Goal: Transaction & Acquisition: Book appointment/travel/reservation

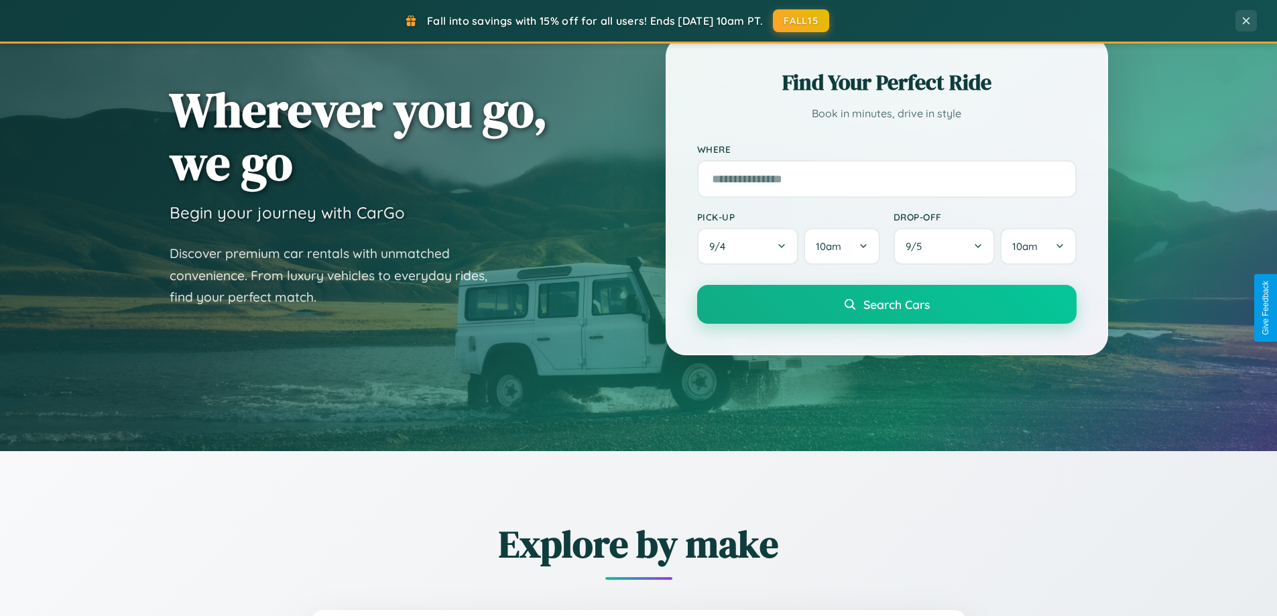
scroll to position [578, 0]
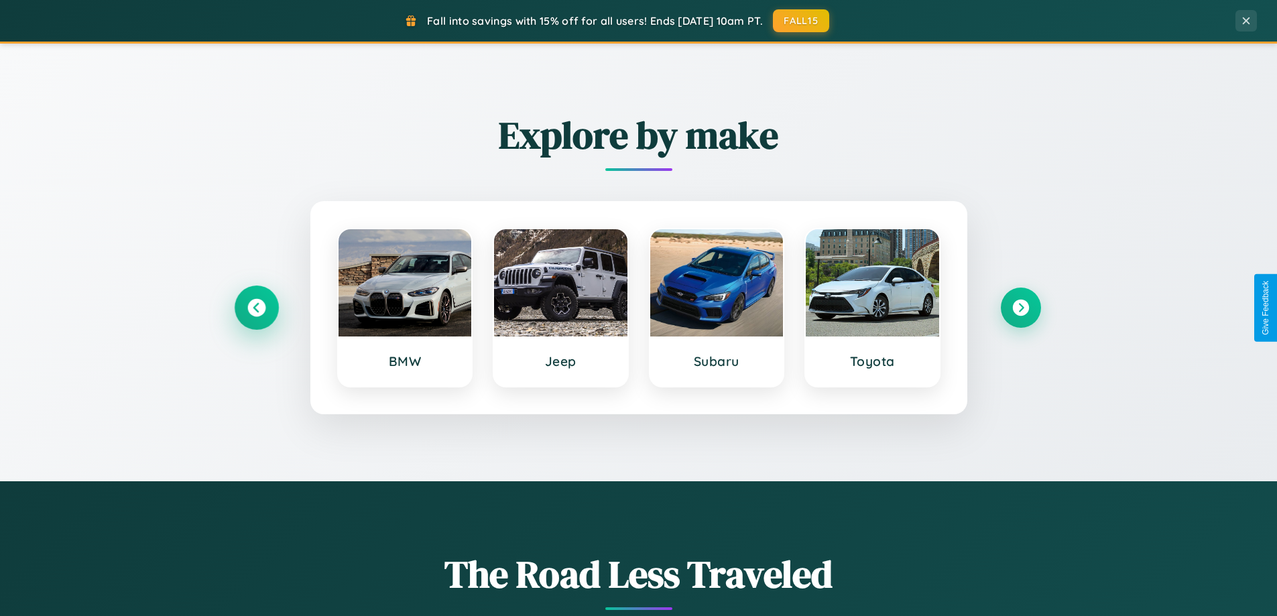
click at [256, 308] on icon at bounding box center [256, 308] width 18 height 18
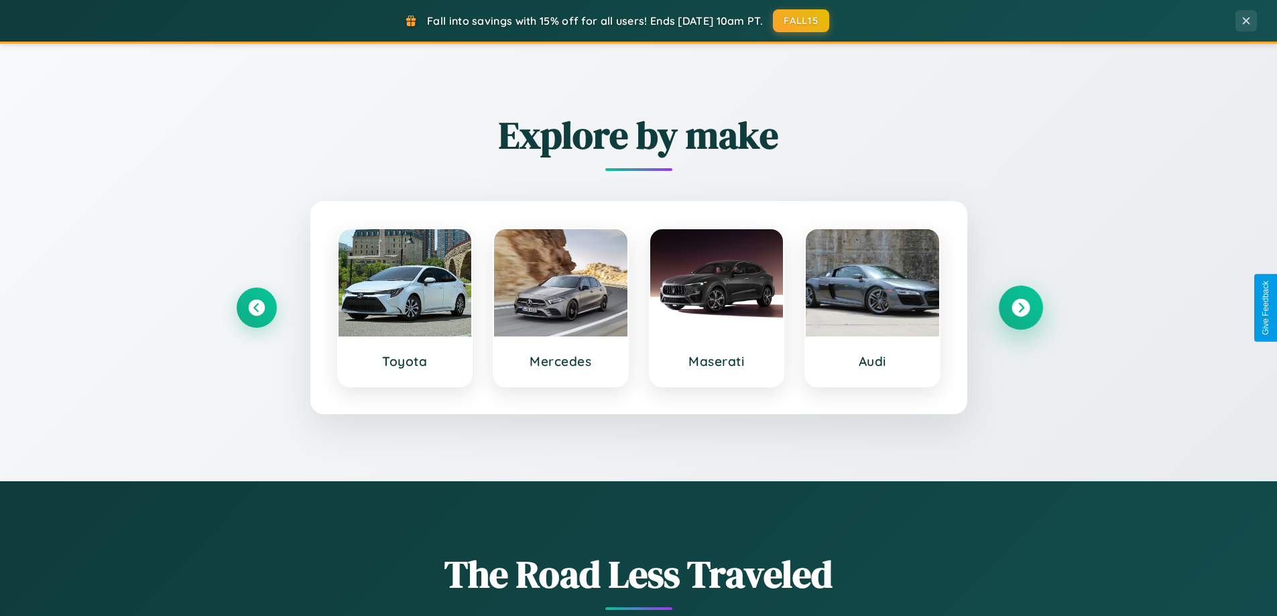
click at [1020, 308] on icon at bounding box center [1020, 308] width 18 height 18
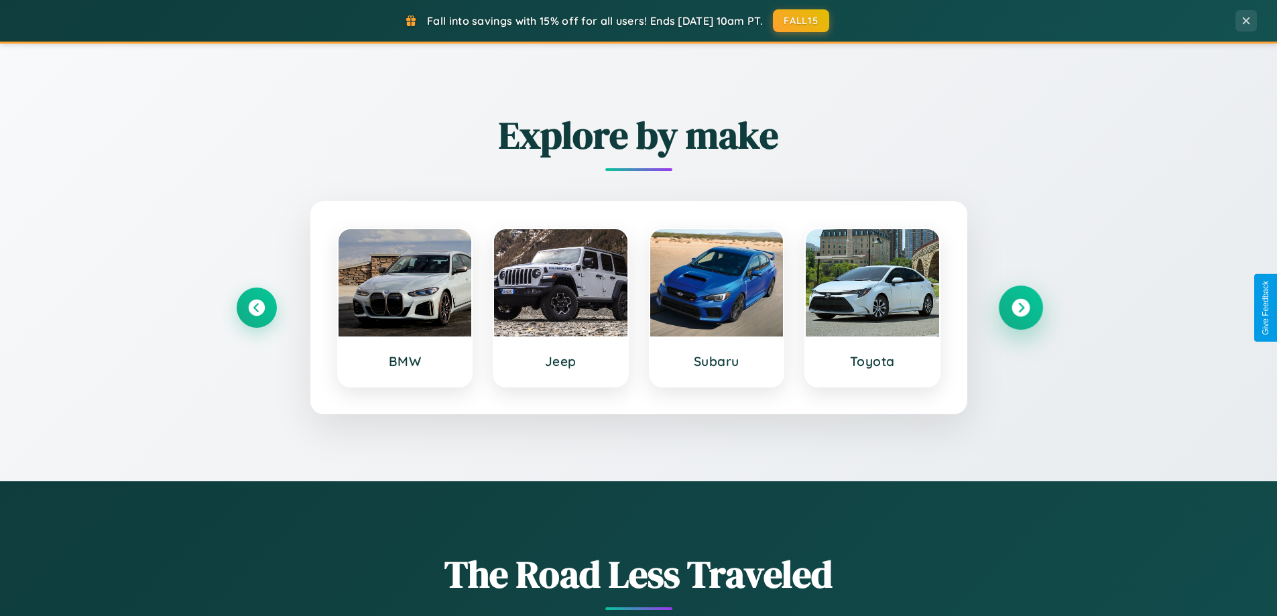
click at [1020, 308] on icon at bounding box center [1020, 308] width 18 height 18
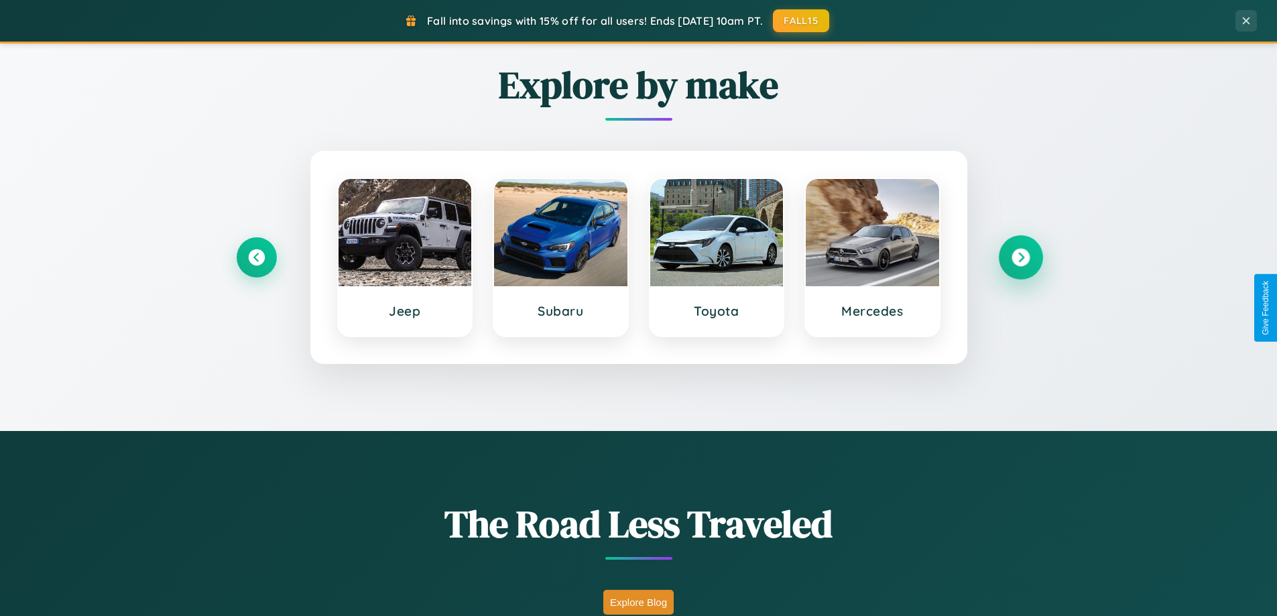
scroll to position [922, 0]
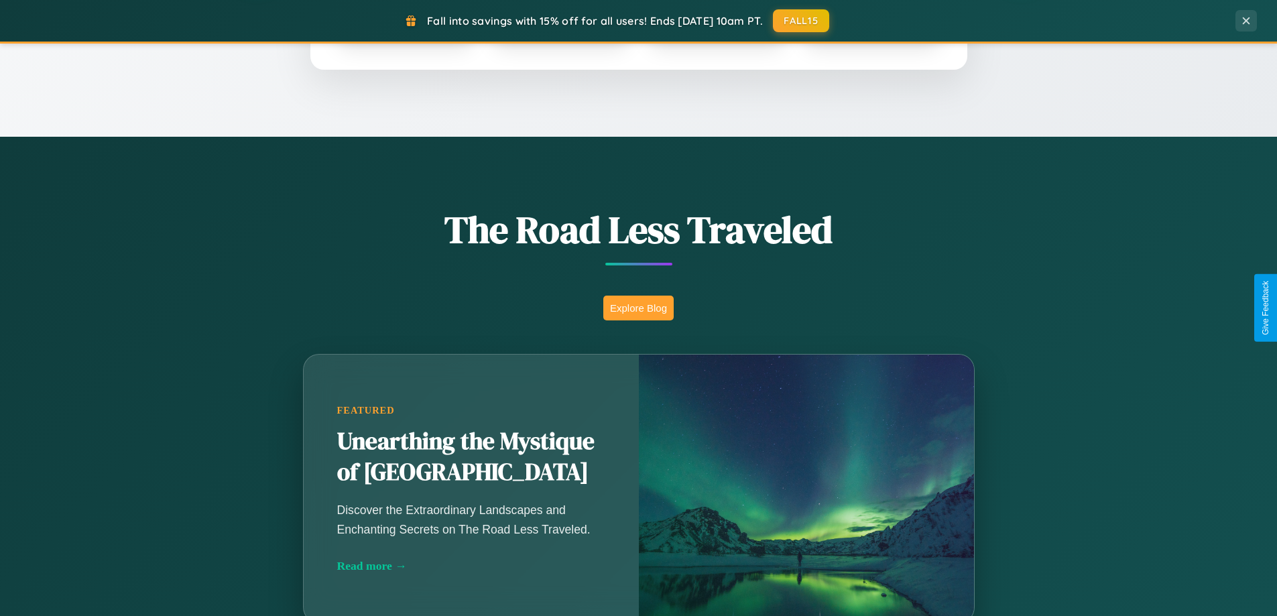
click at [638, 308] on button "Explore Blog" at bounding box center [638, 308] width 70 height 25
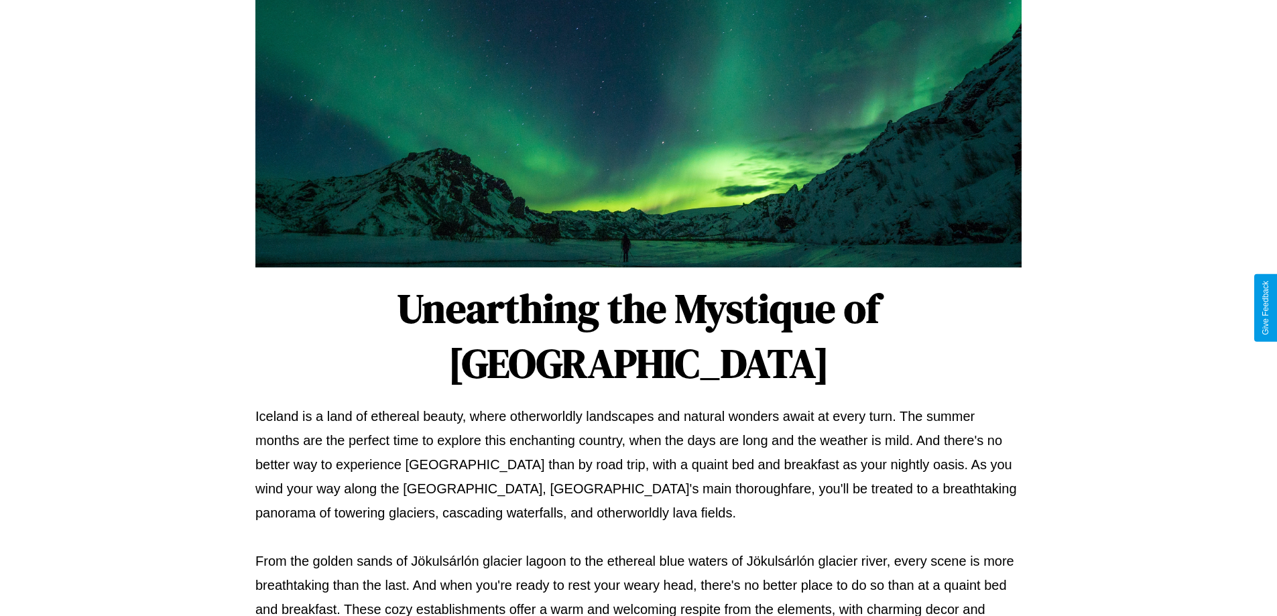
scroll to position [434, 0]
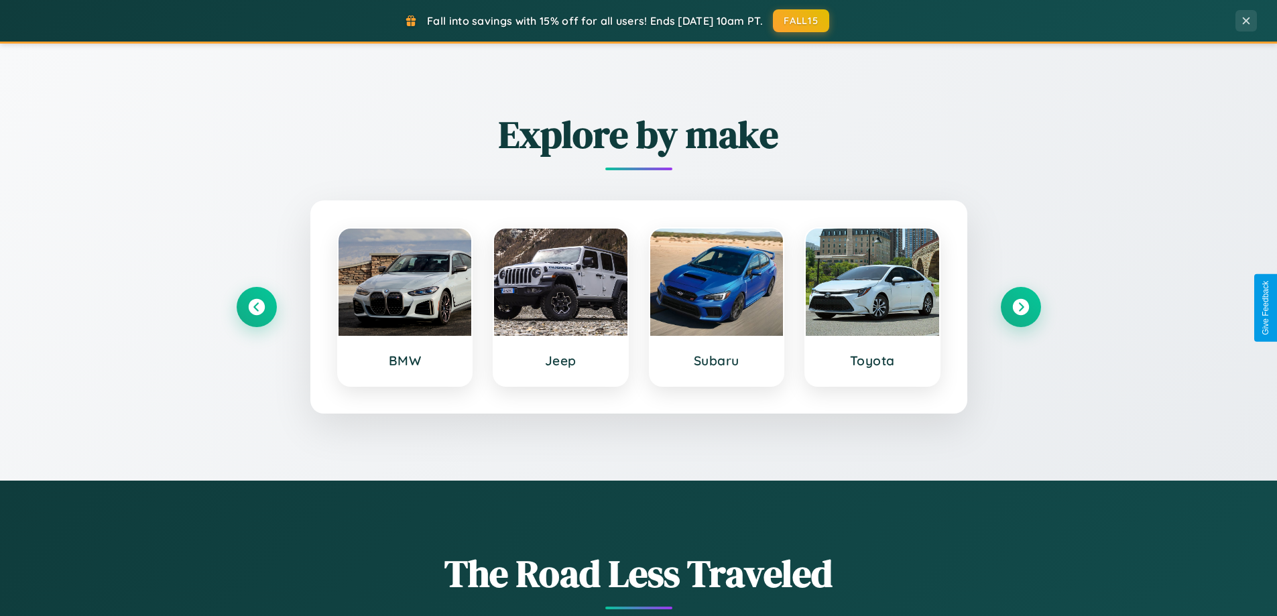
scroll to position [578, 0]
click at [256, 308] on icon at bounding box center [256, 308] width 18 height 18
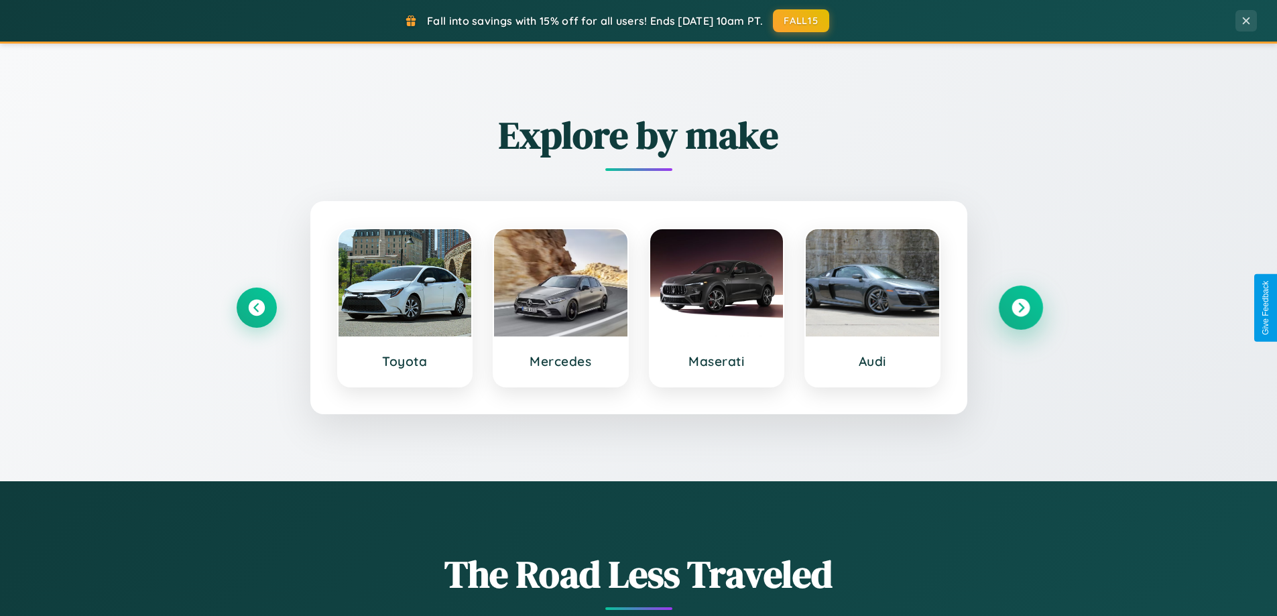
click at [1020, 308] on icon at bounding box center [1020, 308] width 18 height 18
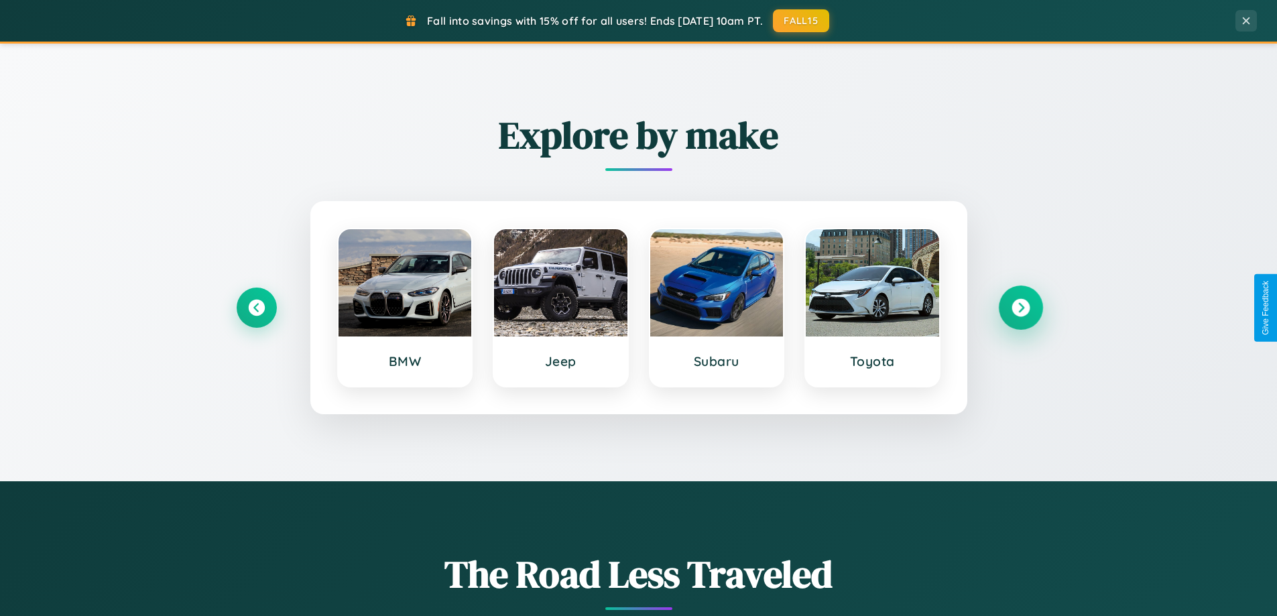
click at [1020, 308] on icon at bounding box center [1020, 308] width 18 height 18
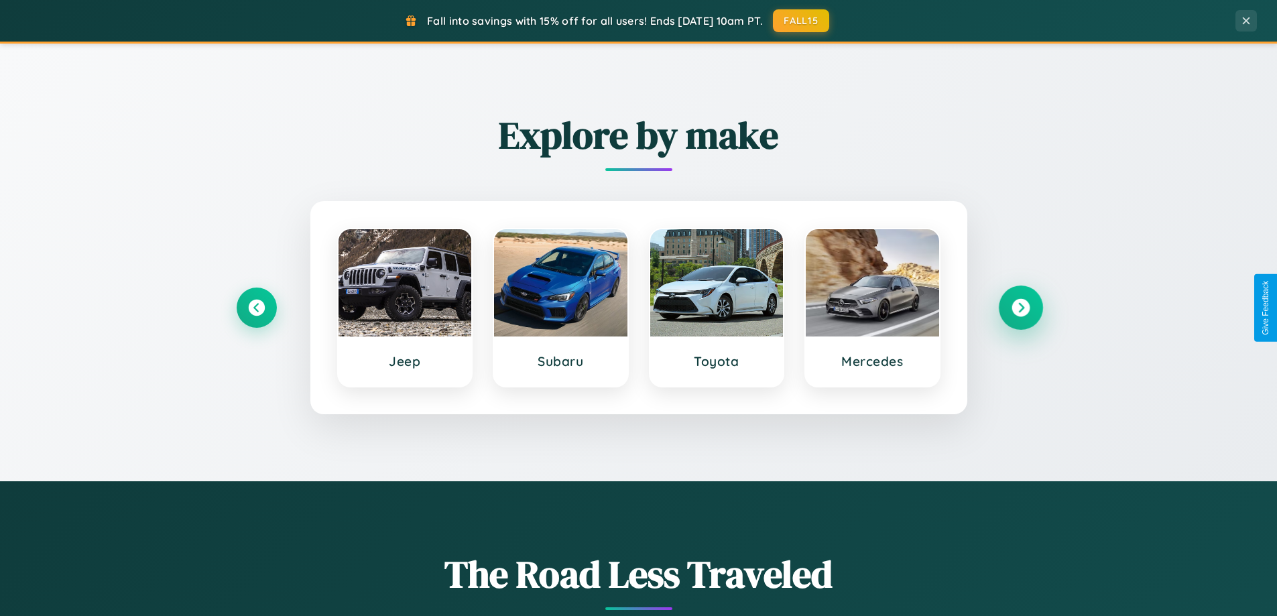
click at [1020, 308] on icon at bounding box center [1020, 308] width 18 height 18
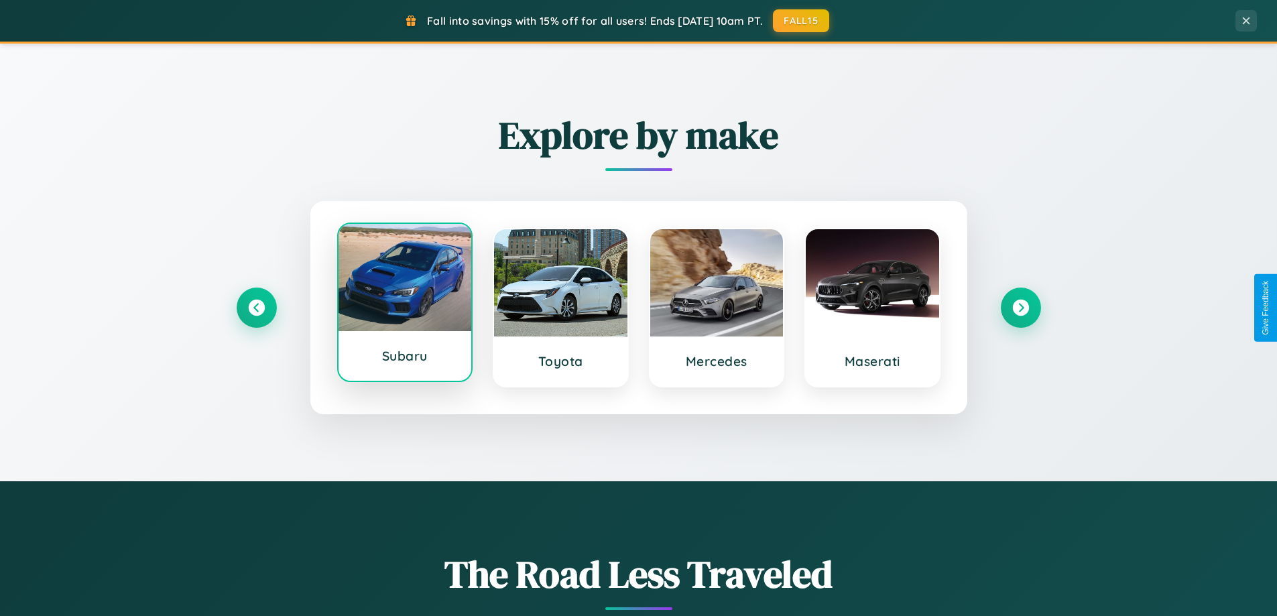
click at [404, 303] on div at bounding box center [404, 277] width 133 height 107
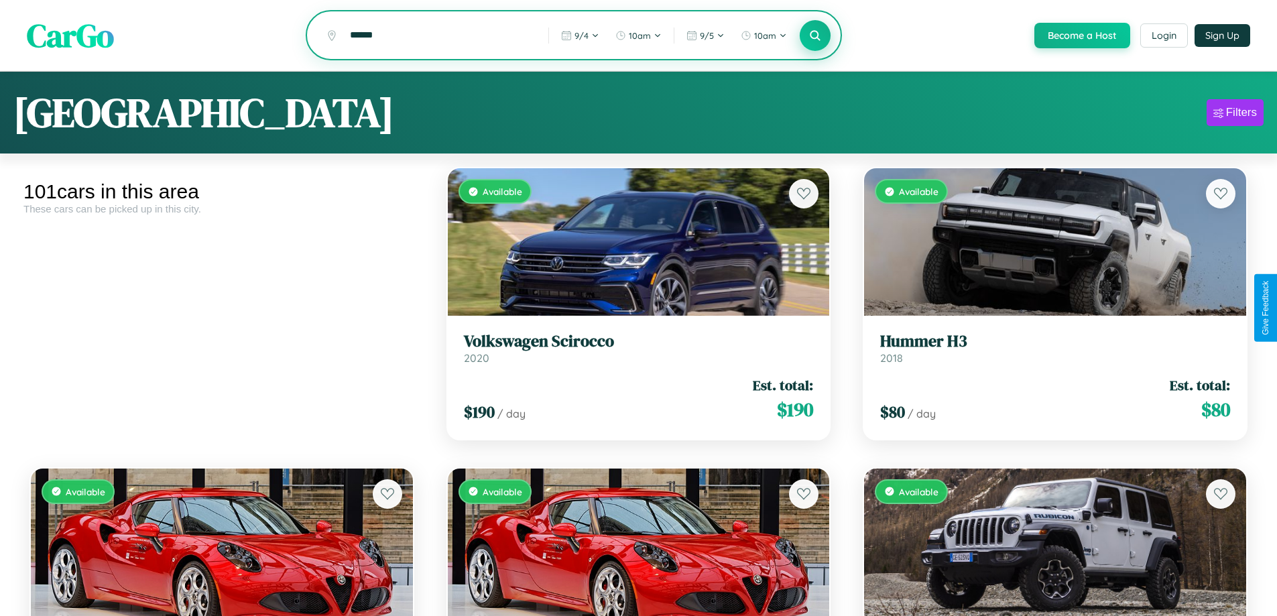
click at [814, 36] on icon at bounding box center [815, 35] width 13 height 13
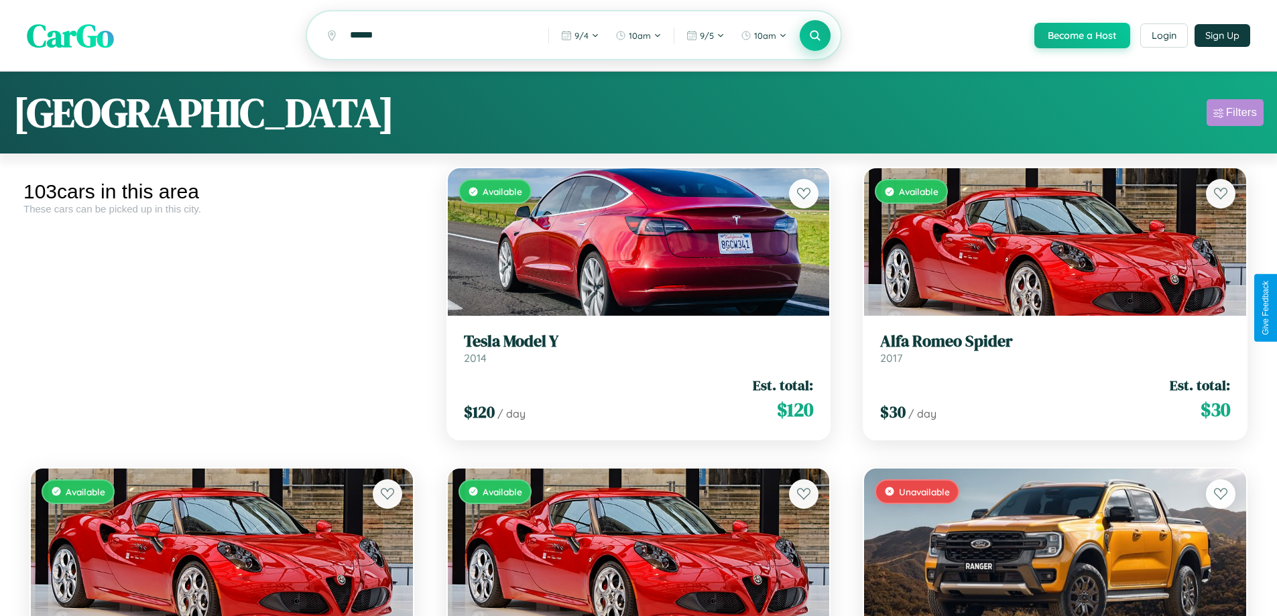
click at [1235, 115] on div "Filters" at bounding box center [1241, 112] width 31 height 13
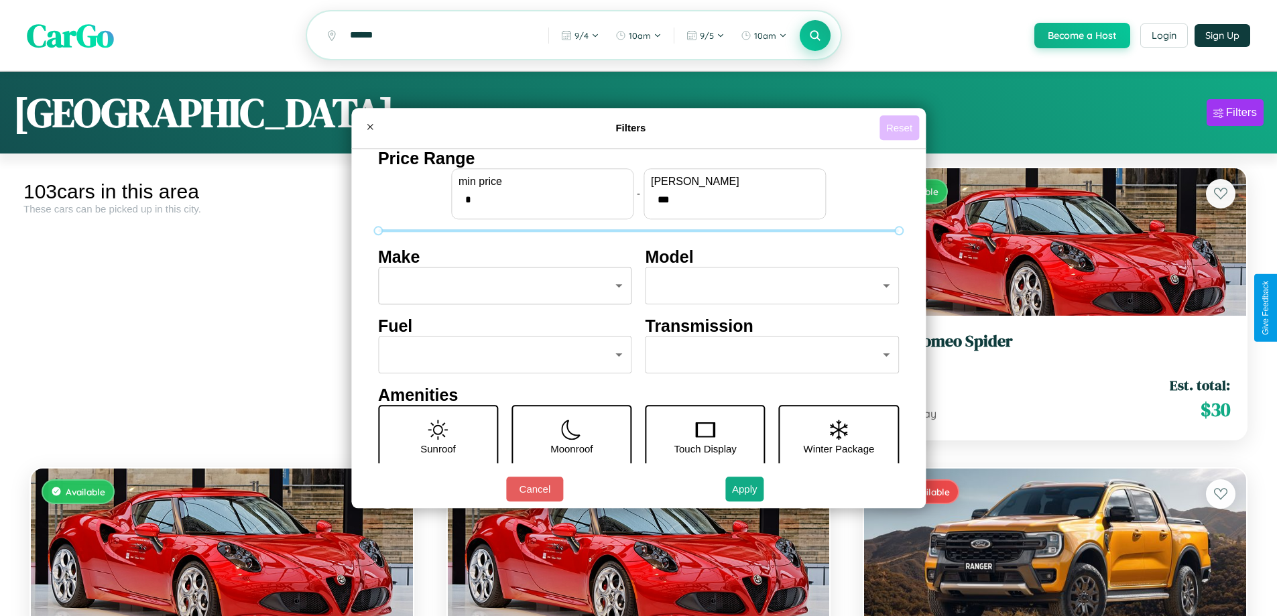
click at [901, 127] on button "Reset" at bounding box center [899, 127] width 40 height 25
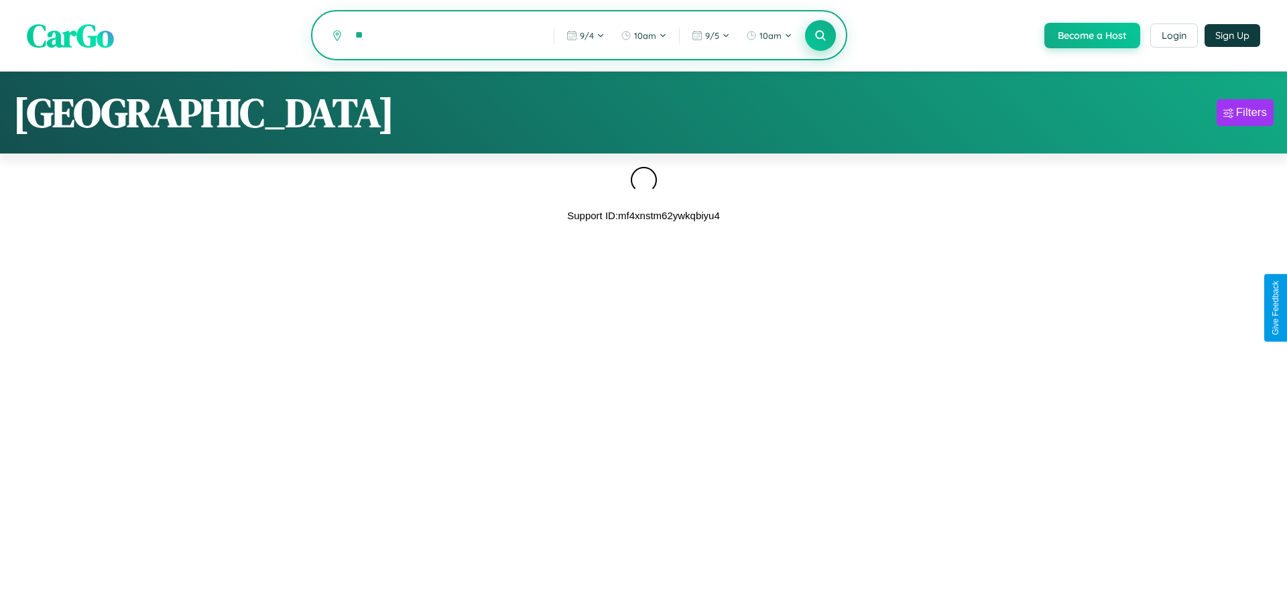
type input "*"
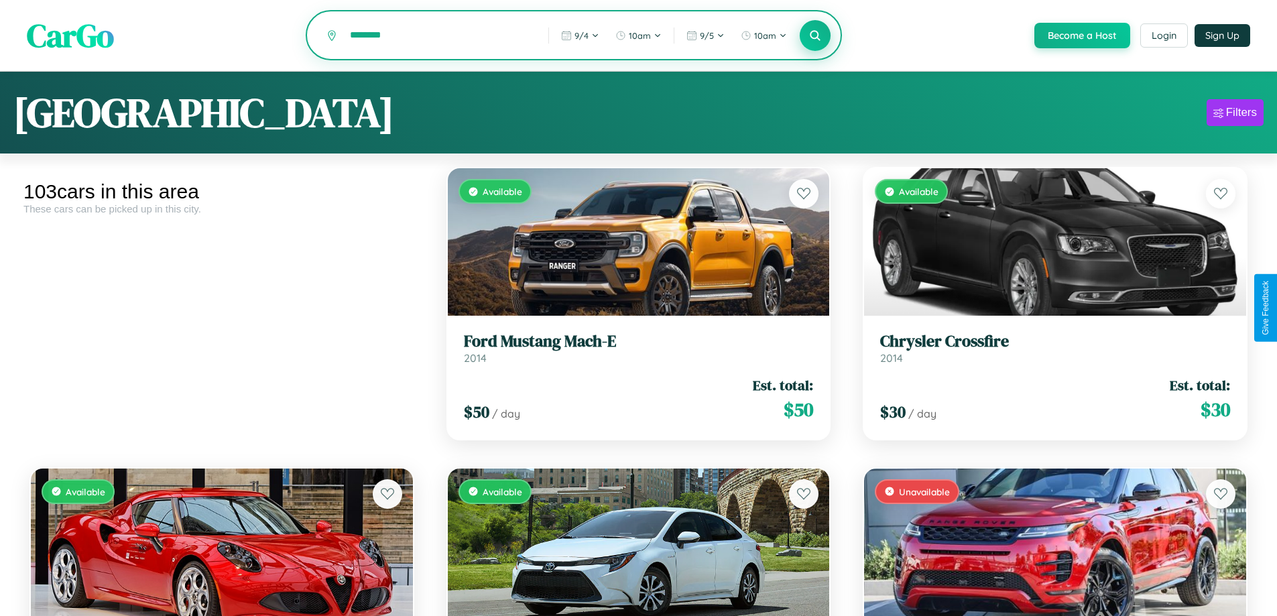
type input "********"
click at [814, 36] on icon at bounding box center [815, 35] width 13 height 13
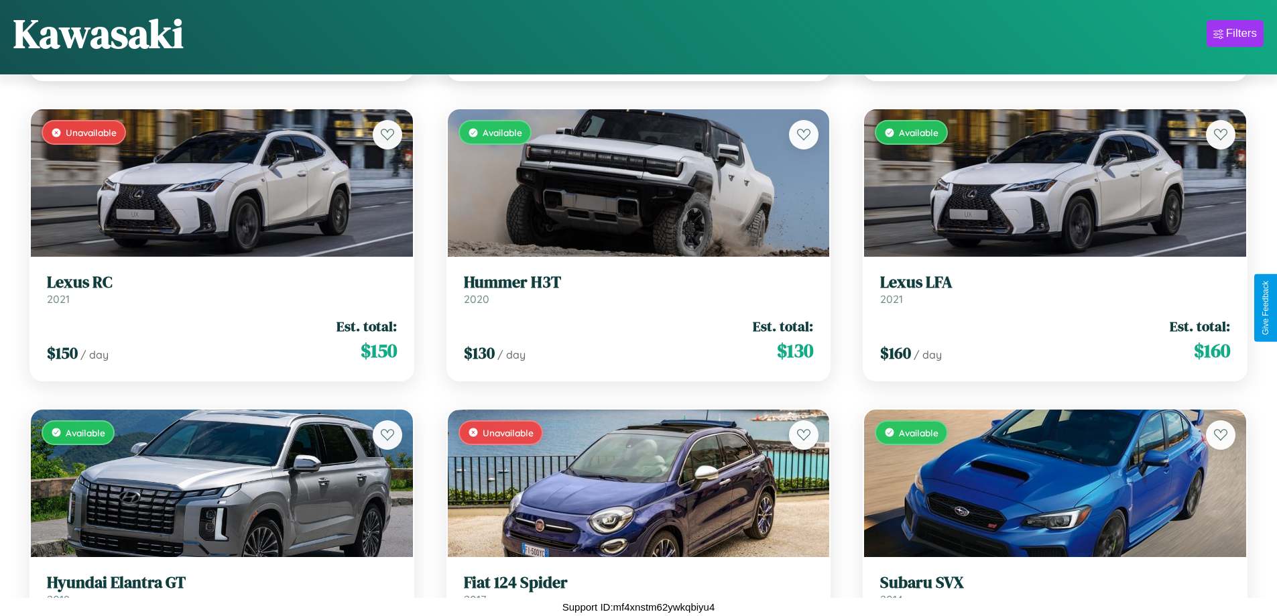
scroll to position [3490, 0]
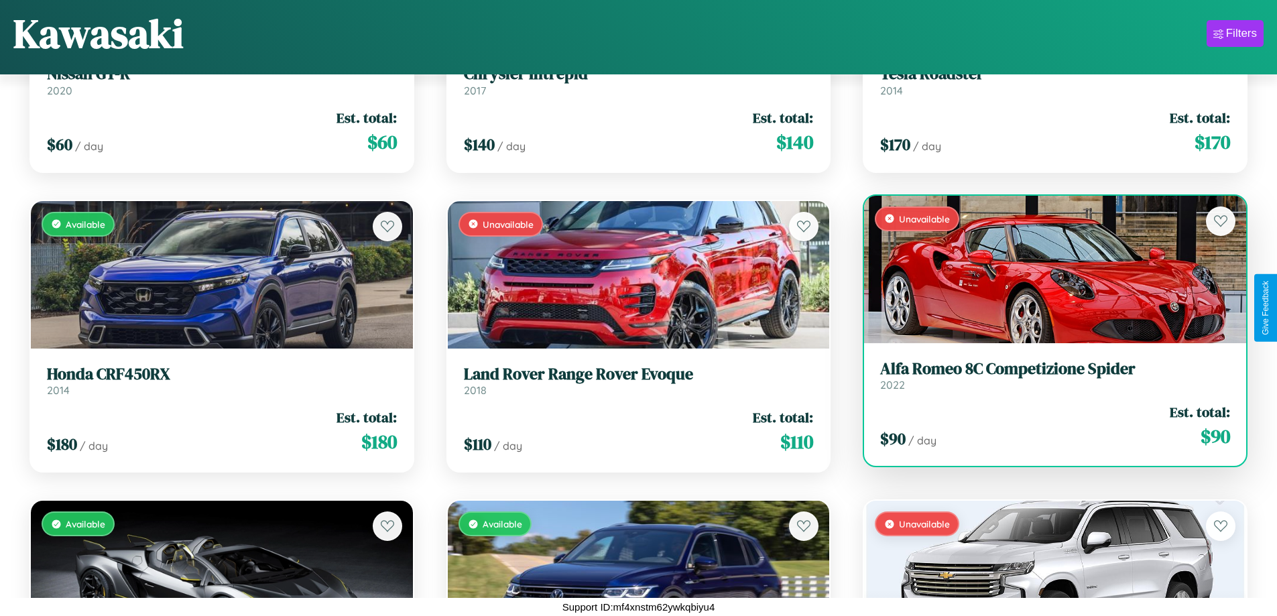
click at [1046, 375] on h3 "Alfa Romeo 8C Competizione Spider" at bounding box center [1055, 368] width 350 height 19
